Goal: Task Accomplishment & Management: Use online tool/utility

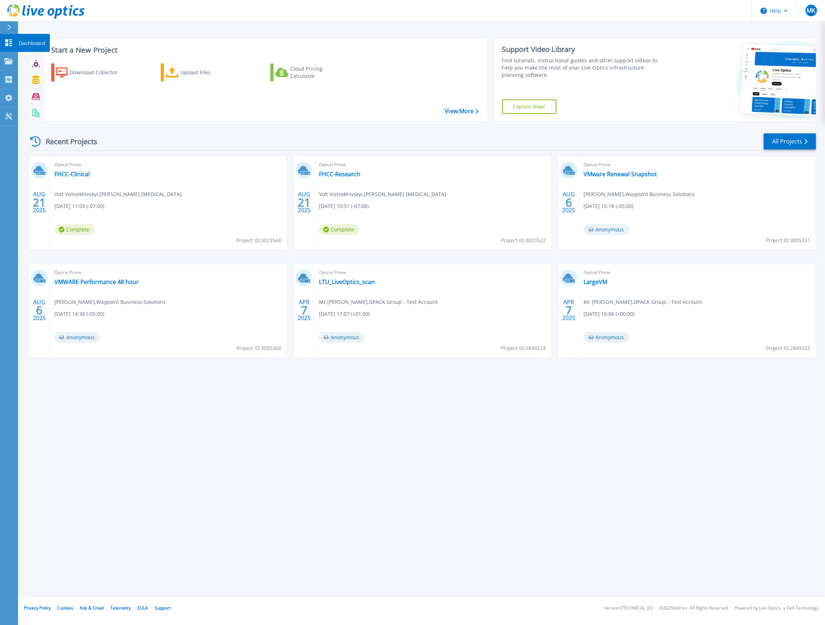
click at [8, 42] on icon at bounding box center [8, 42] width 9 height 7
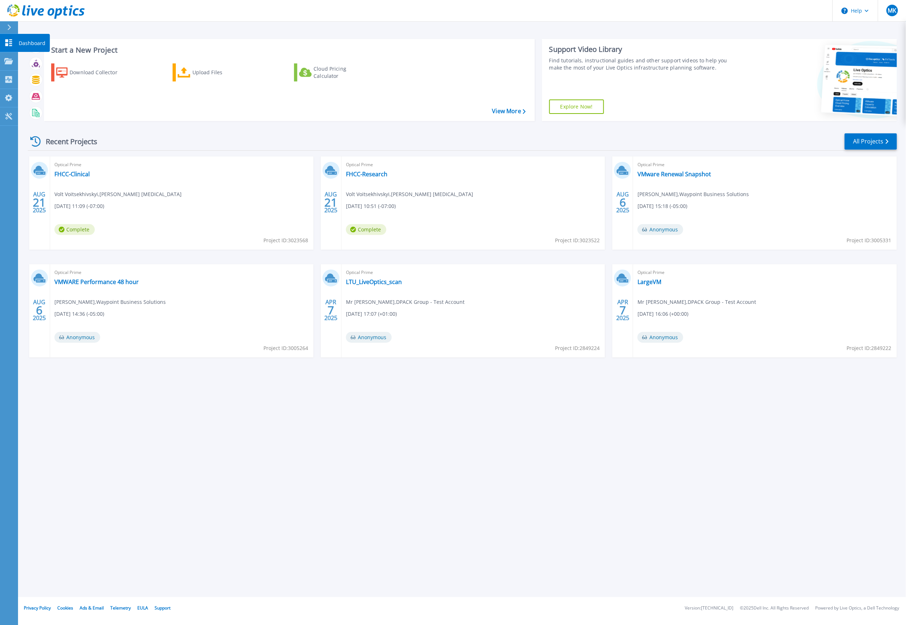
click at [8, 43] on icon at bounding box center [8, 42] width 9 height 7
click at [202, 70] on div "Upload Files" at bounding box center [221, 72] width 58 height 14
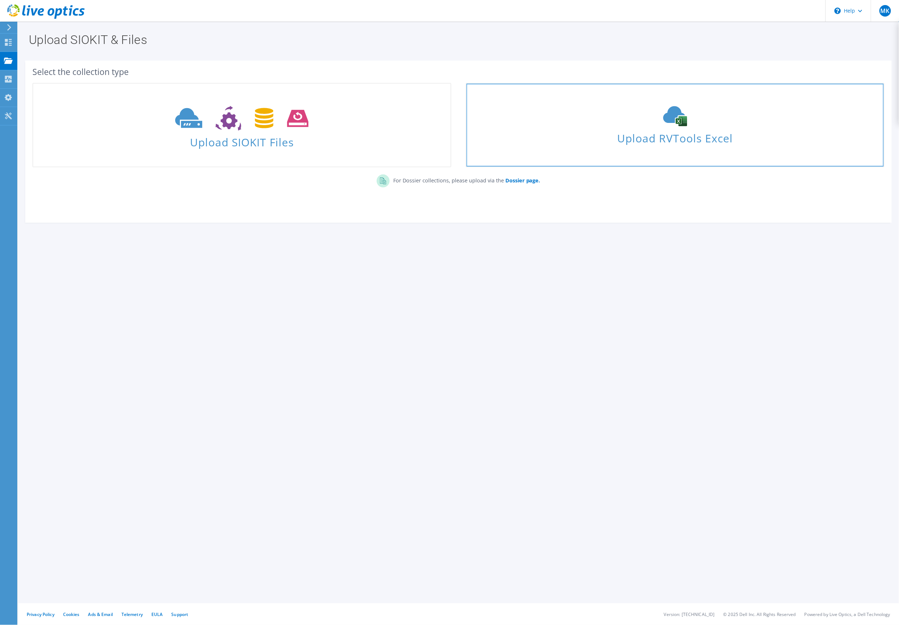
click at [652, 136] on span "Upload RVTools Excel" at bounding box center [674, 136] width 417 height 15
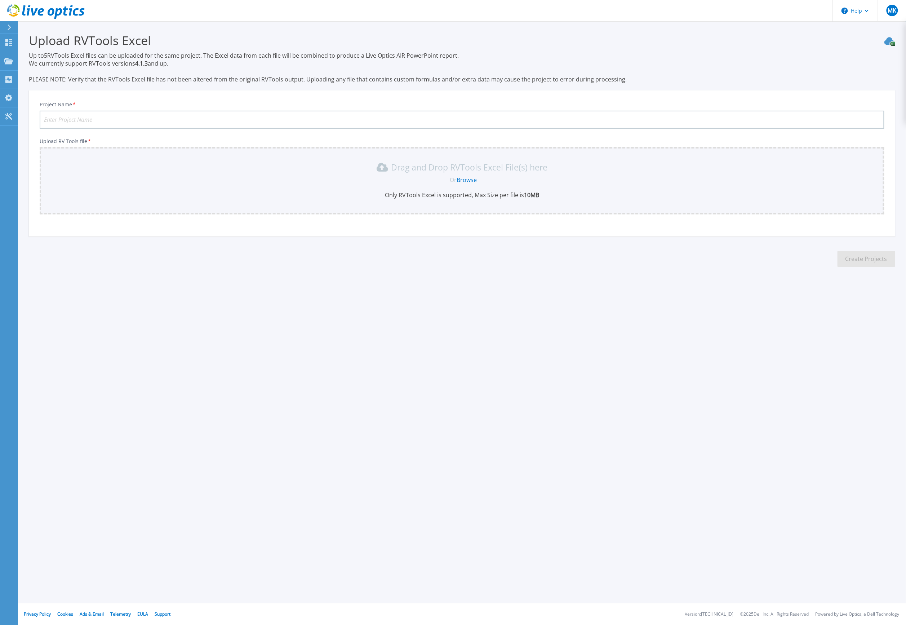
click at [466, 177] on link "Browse" at bounding box center [467, 180] width 20 height 8
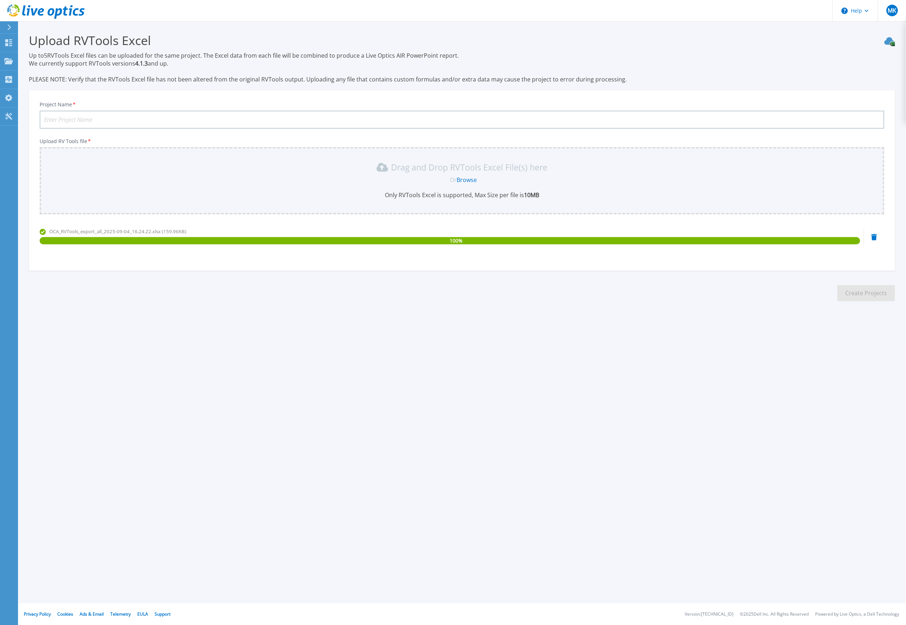
click at [232, 120] on input "Project Name *" at bounding box center [462, 120] width 845 height 18
type input "OCA"
click at [861, 292] on button "Create Projects" at bounding box center [867, 293] width 58 height 16
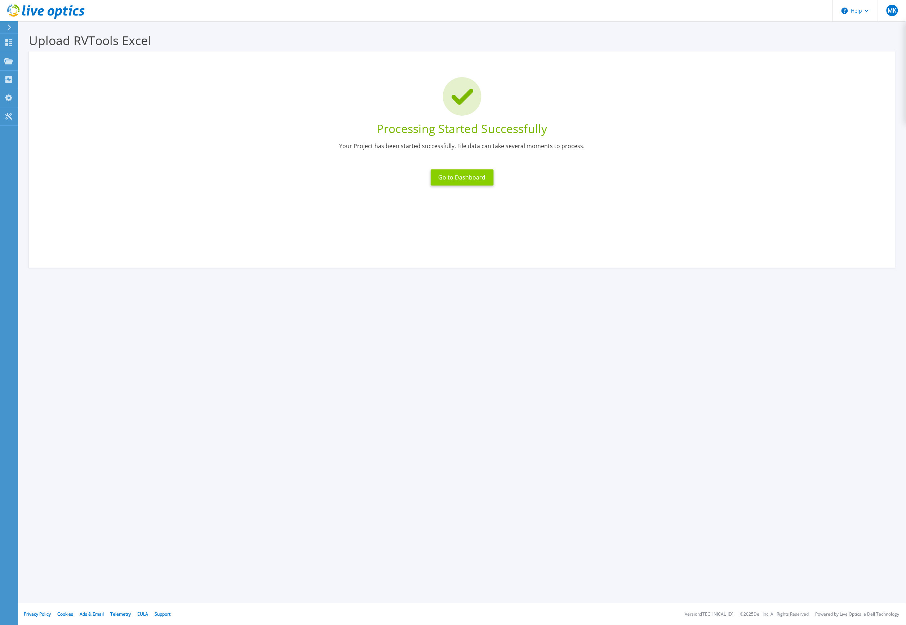
click at [446, 177] on button "Go to Dashboard" at bounding box center [462, 177] width 63 height 16
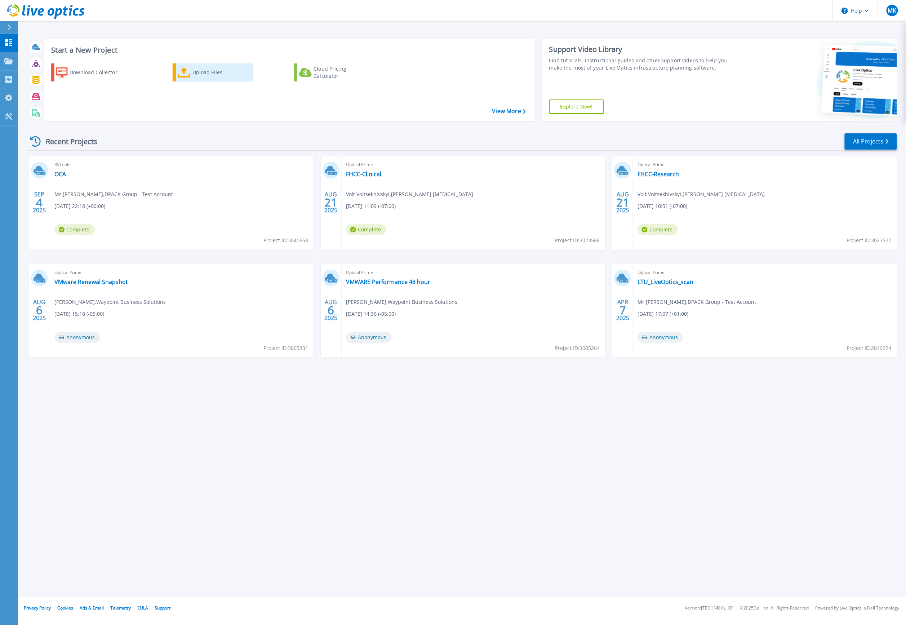
click at [204, 74] on div "Upload Files" at bounding box center [221, 72] width 58 height 14
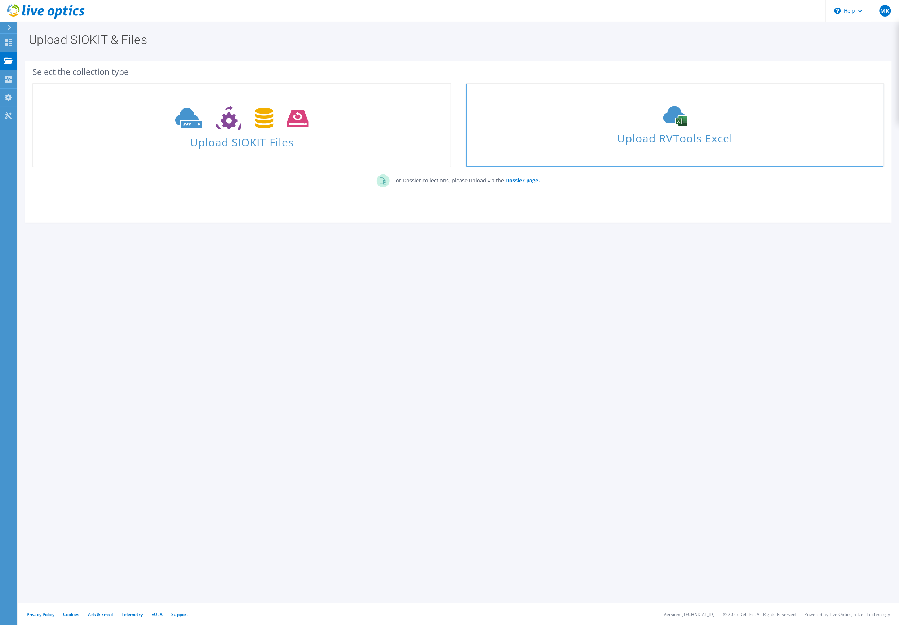
click at [665, 133] on span "Upload RVTools Excel" at bounding box center [674, 136] width 417 height 15
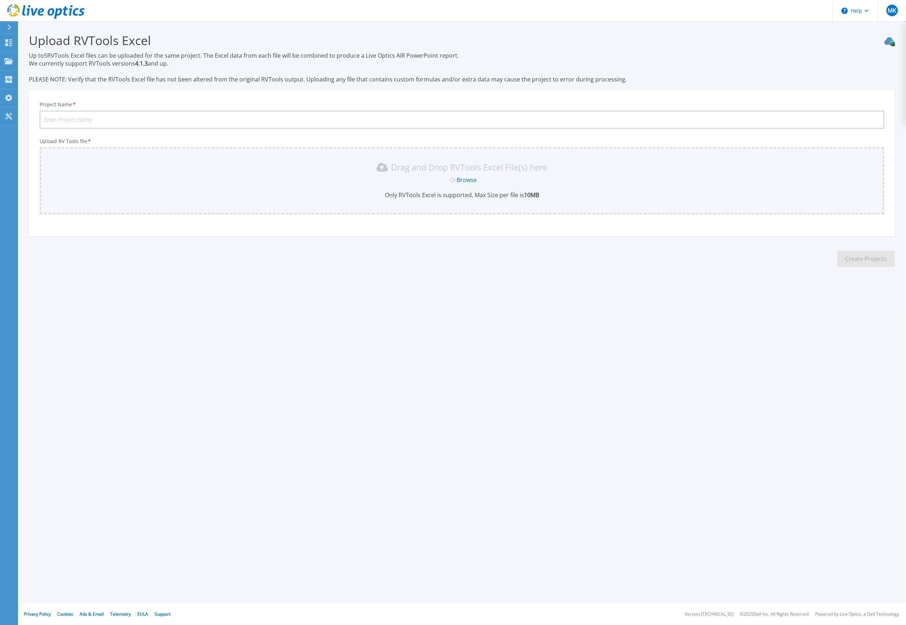
click at [464, 176] on link "Browse" at bounding box center [467, 180] width 20 height 8
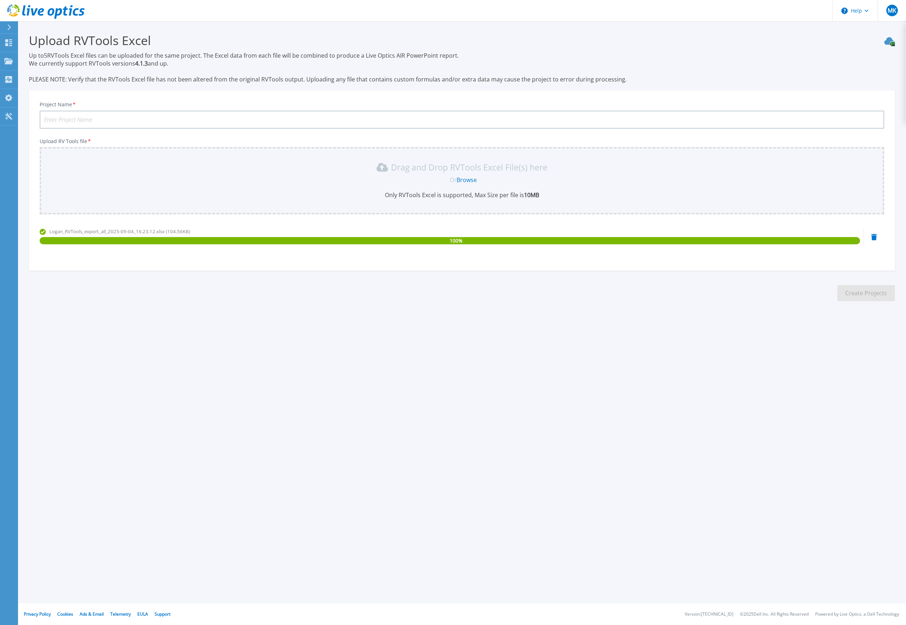
click at [195, 117] on input "Project Name *" at bounding box center [462, 120] width 845 height 18
type input "Logan"
click at [858, 292] on button "Create Projects" at bounding box center [867, 293] width 58 height 16
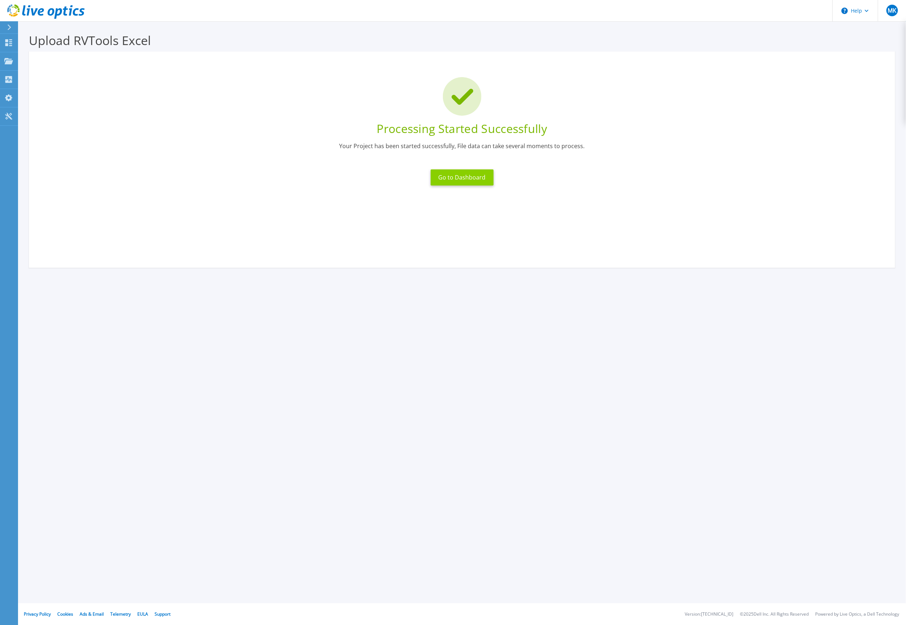
click at [453, 179] on button "Go to Dashboard" at bounding box center [462, 177] width 63 height 16
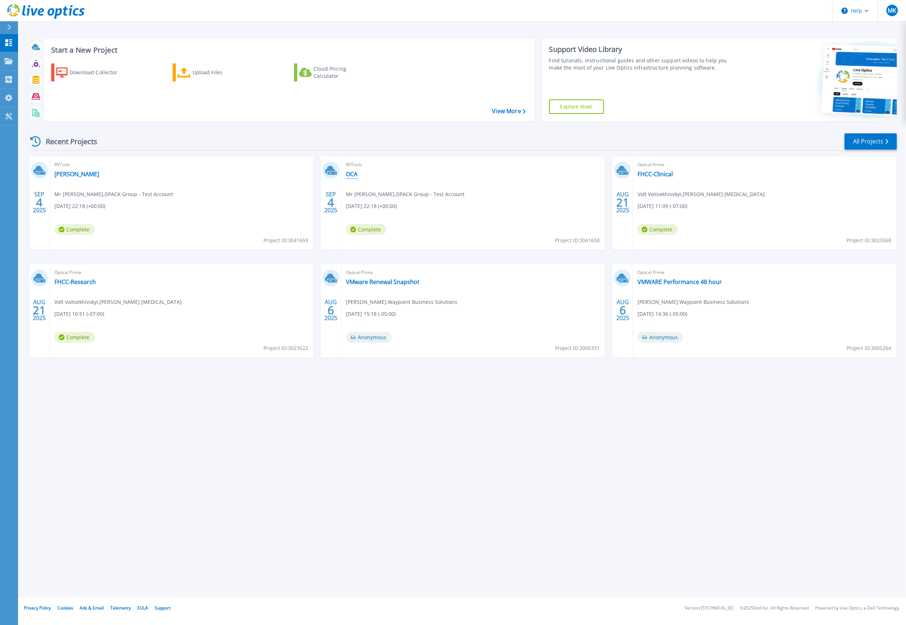
click at [356, 174] on link "OCA" at bounding box center [352, 173] width 12 height 7
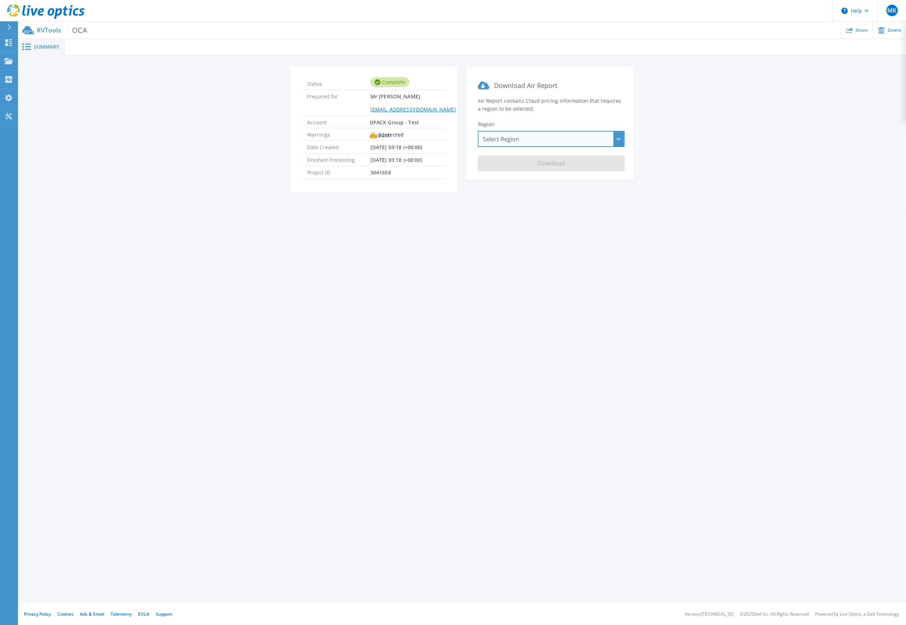
click at [529, 143] on div "Select Region [GEOGRAPHIC_DATA] ([GEOGRAPHIC_DATA]) [GEOGRAPHIC_DATA] ([GEOGRAP…" at bounding box center [551, 139] width 147 height 16
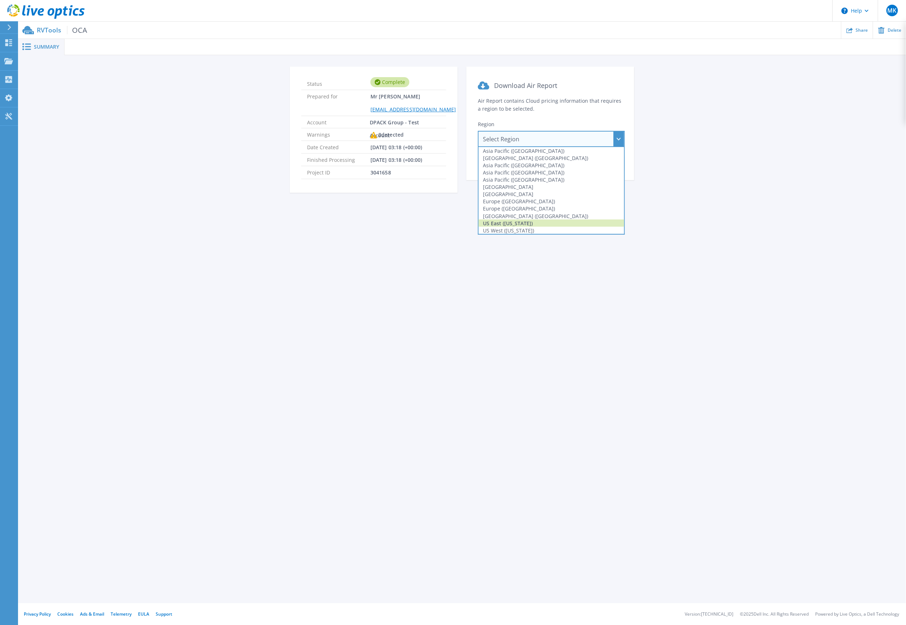
click at [517, 224] on div "US East ([US_STATE])" at bounding box center [552, 222] width 146 height 7
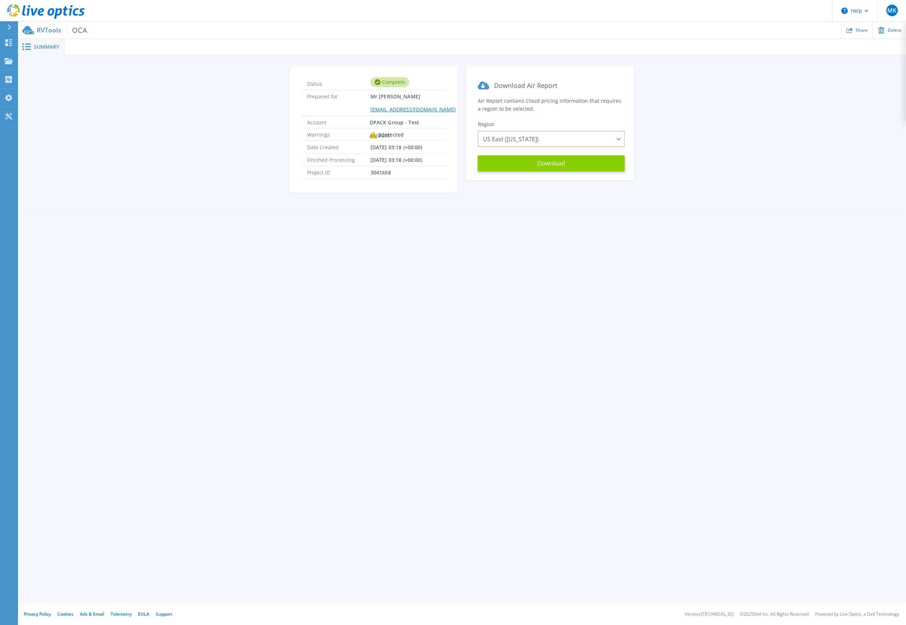
click at [548, 165] on button "Download" at bounding box center [551, 163] width 147 height 16
click at [519, 293] on div "Summary Status Complete Prepared for Mr Kirchy mrkirchy@gmail.com Account DPACK…" at bounding box center [462, 301] width 888 height 603
click at [5, 45] on icon at bounding box center [8, 42] width 9 height 7
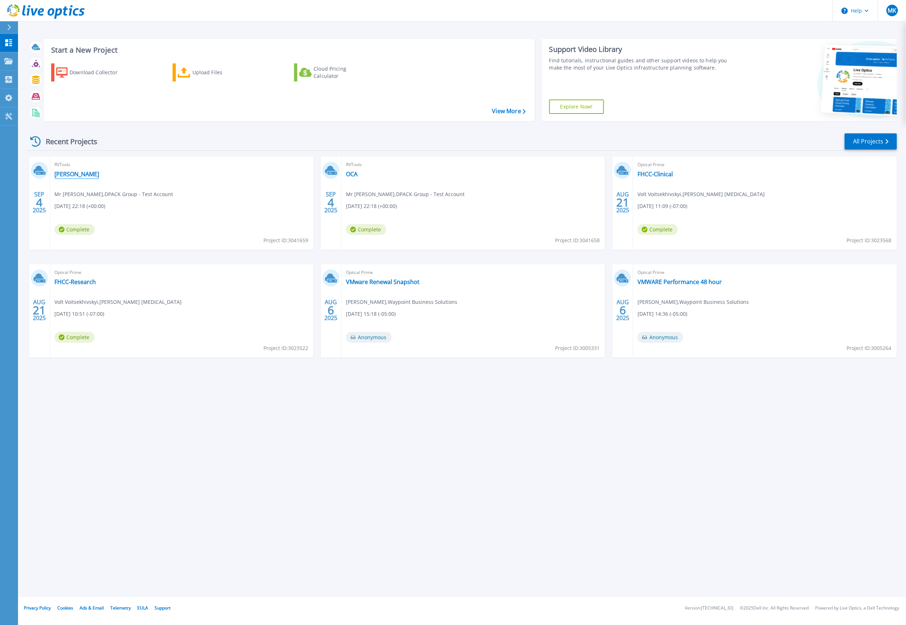
click at [63, 174] on link "[PERSON_NAME]" at bounding box center [76, 173] width 45 height 7
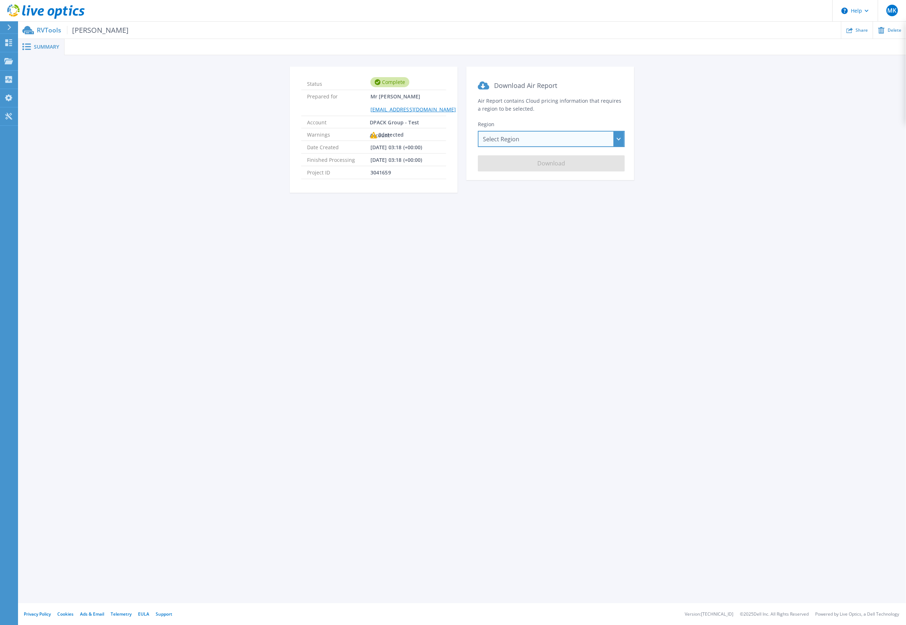
click at [512, 139] on div "Select Region [GEOGRAPHIC_DATA] ([GEOGRAPHIC_DATA]) [GEOGRAPHIC_DATA] ([GEOGRAP…" at bounding box center [551, 139] width 147 height 16
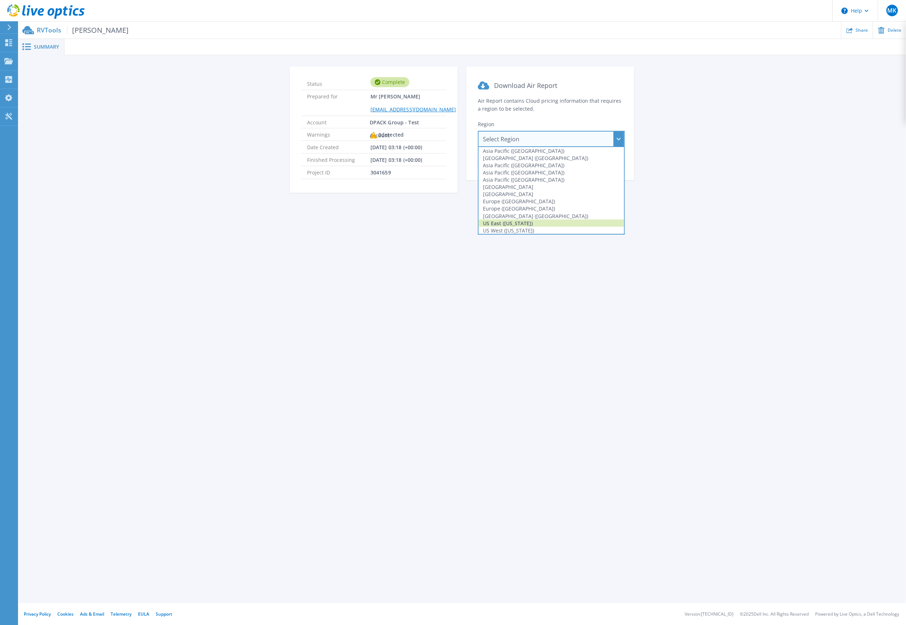
click at [510, 221] on div "US East ([US_STATE])" at bounding box center [552, 222] width 146 height 7
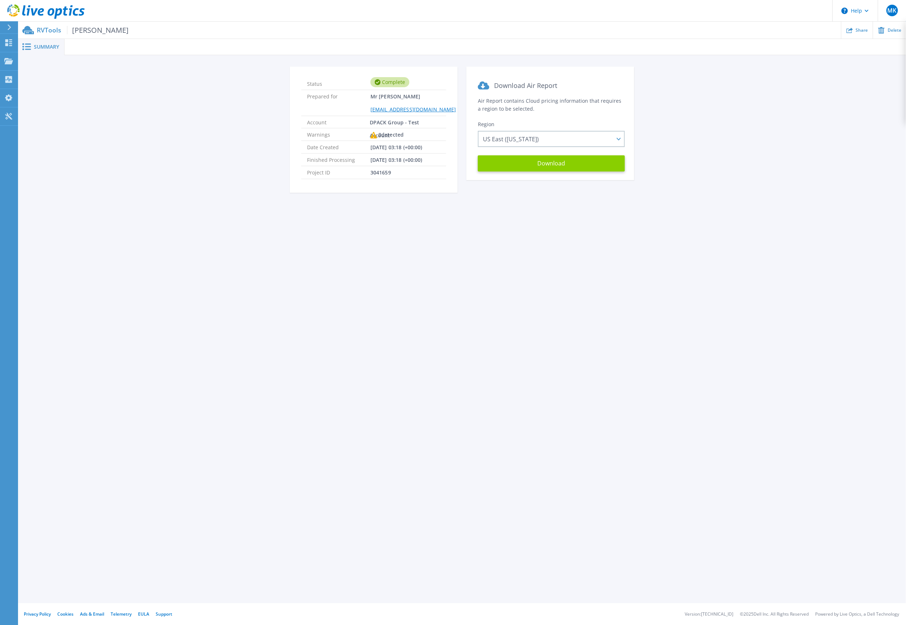
click at [518, 165] on button "Download" at bounding box center [551, 163] width 147 height 16
